Goal: Navigation & Orientation: Find specific page/section

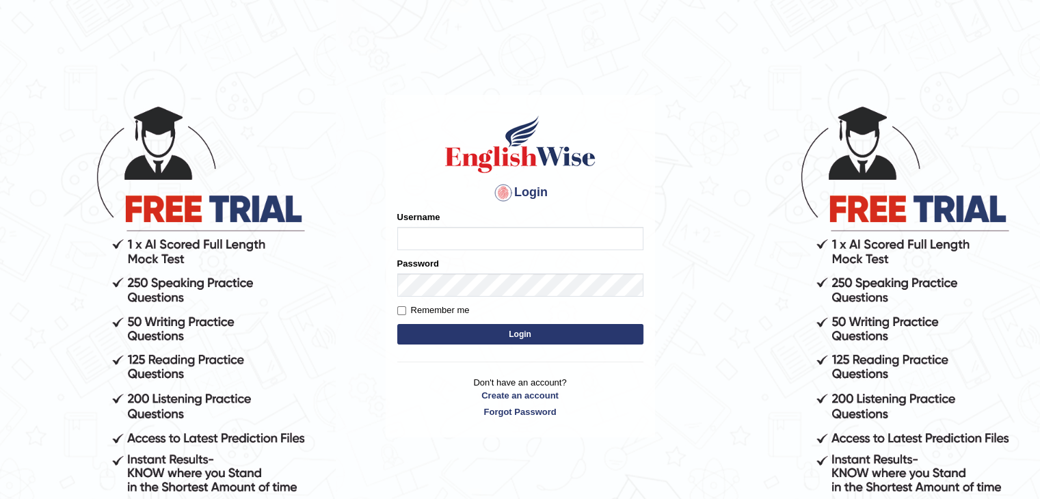
click at [438, 236] on input "Username" at bounding box center [520, 238] width 246 height 23
type input "0474579991"
click at [473, 332] on button "Login" at bounding box center [520, 334] width 246 height 21
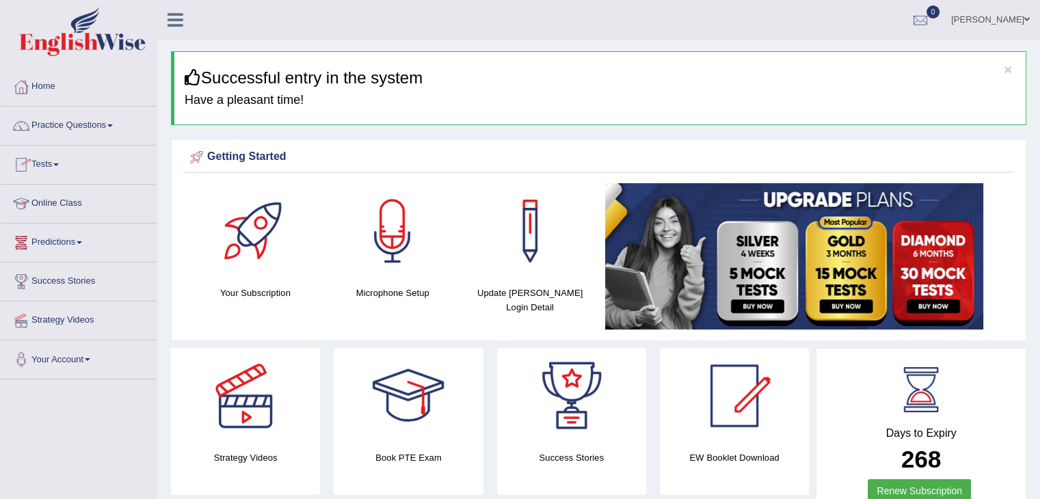
click at [59, 204] on link "Online Class" at bounding box center [79, 202] width 156 height 34
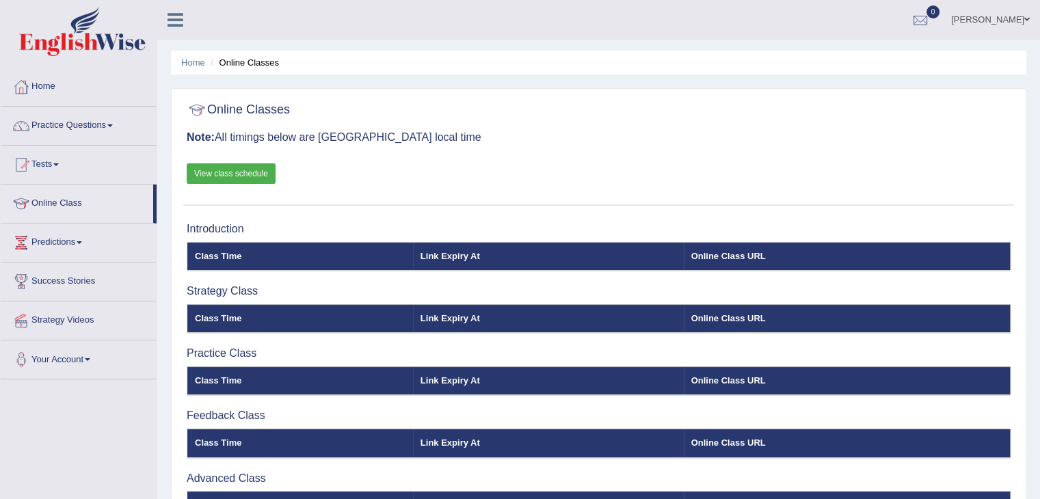
click at [215, 175] on link "View class schedule" at bounding box center [231, 173] width 89 height 21
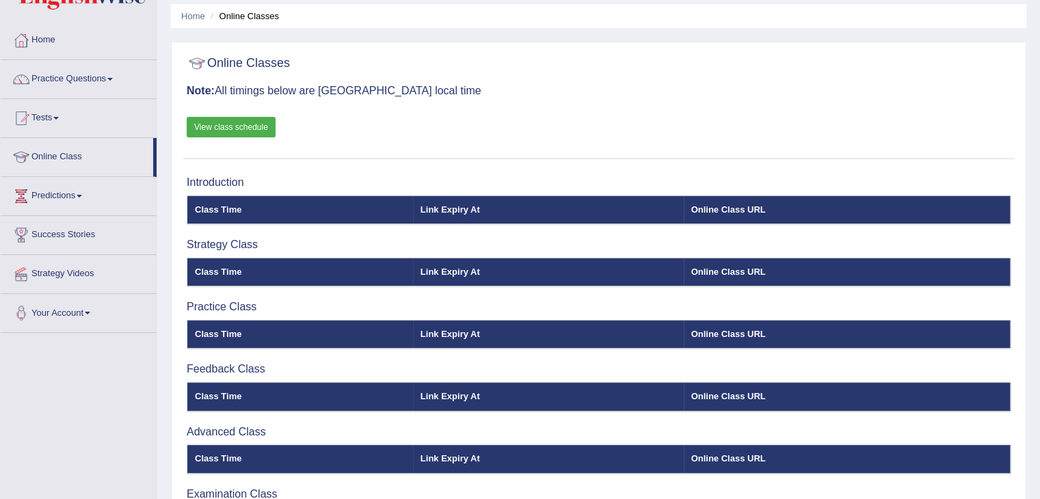
scroll to position [43, 0]
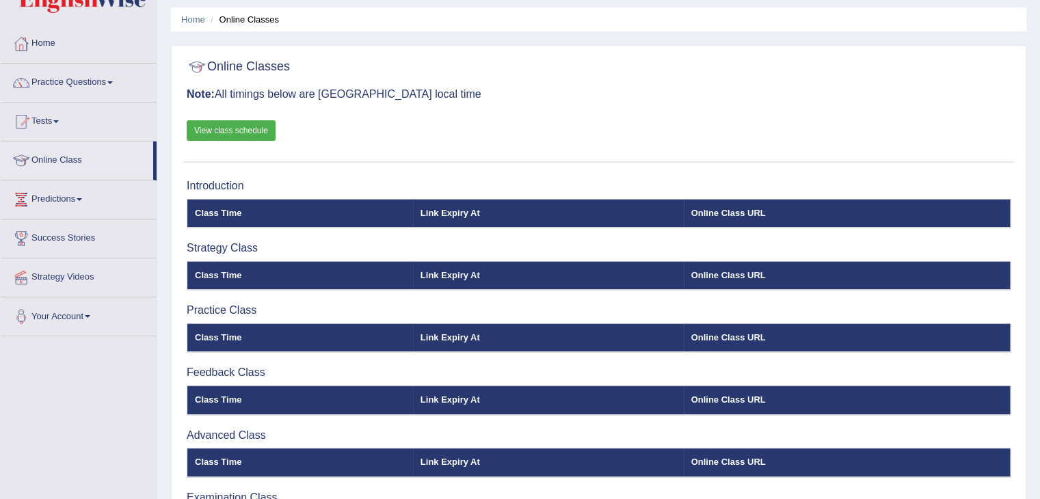
click at [51, 160] on link "Online Class" at bounding box center [77, 159] width 152 height 34
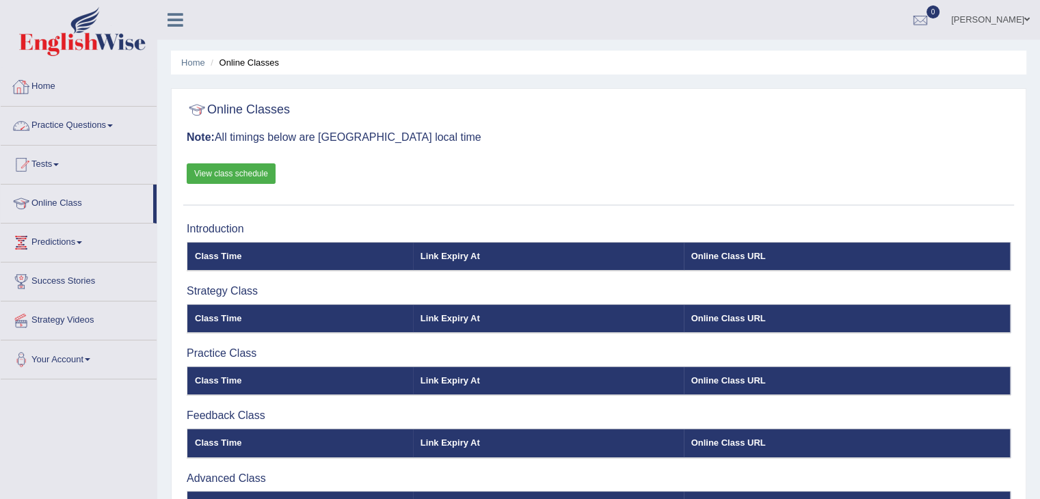
click at [38, 83] on link "Home" at bounding box center [79, 85] width 156 height 34
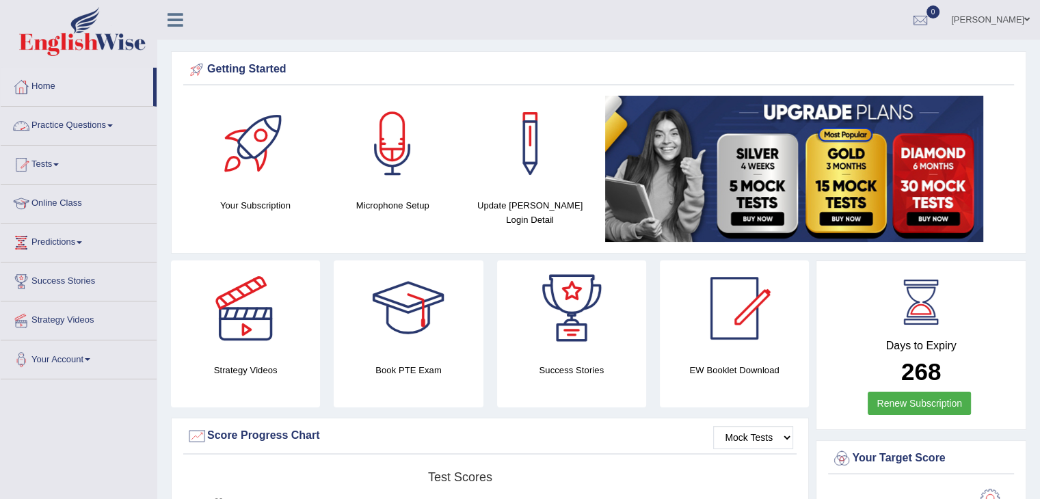
click at [79, 127] on link "Practice Questions" at bounding box center [79, 124] width 156 height 34
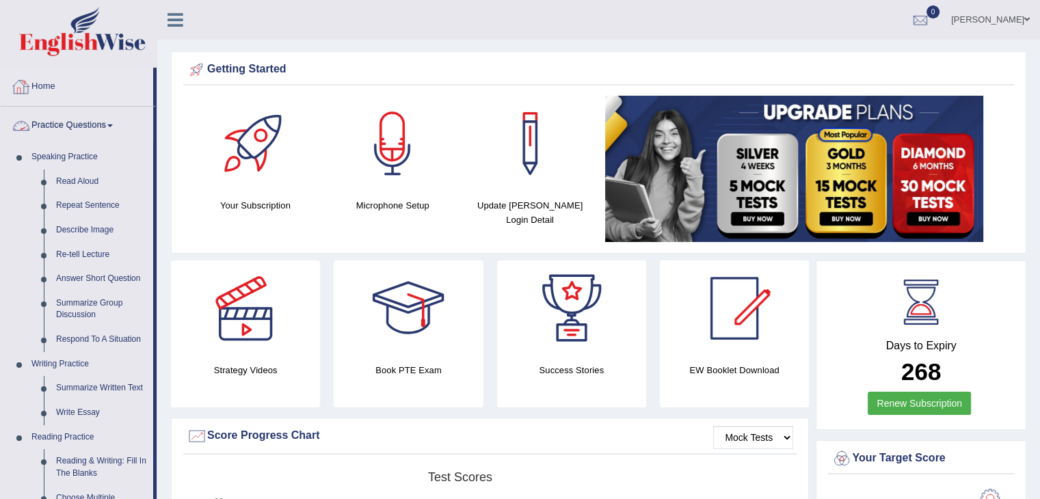
click at [114, 122] on link "Practice Questions" at bounding box center [77, 124] width 152 height 34
